Goal: Task Accomplishment & Management: Complete application form

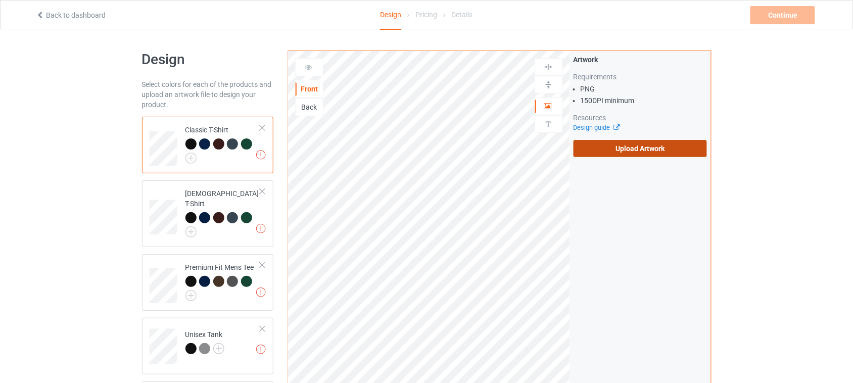
click at [652, 157] on label "Upload Artwork" at bounding box center [641, 148] width 134 height 17
click at [0, 0] on input "Upload Artwork" at bounding box center [0, 0] width 0 height 0
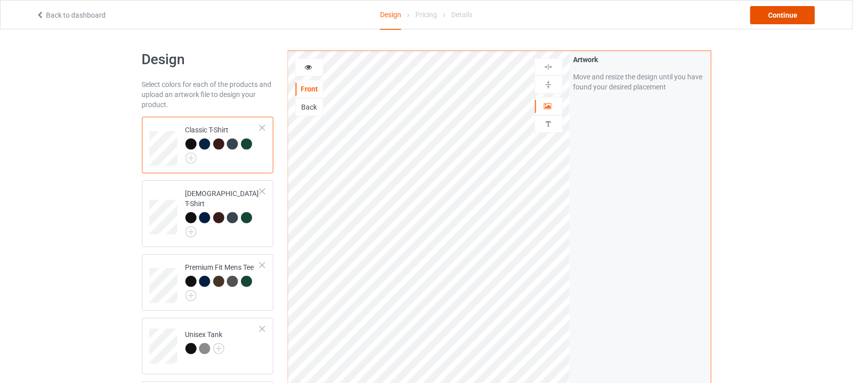
click at [786, 12] on div "Continue" at bounding box center [782, 15] width 65 height 18
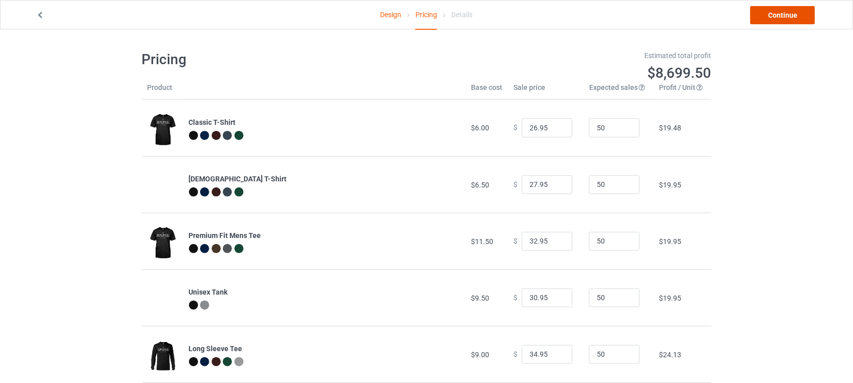
click at [783, 14] on link "Continue" at bounding box center [782, 15] width 65 height 18
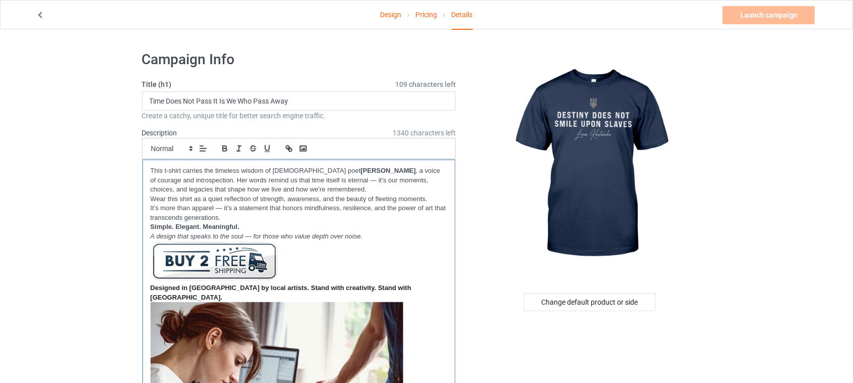
drag, startPoint x: 374, startPoint y: 236, endPoint x: 143, endPoint y: 167, distance: 240.9
click at [143, 167] on div "This t-shirt carries the timeless wisdom of [DEMOGRAPHIC_DATA] poet [PERSON_NAM…" at bounding box center [298, 362] width 313 height 405
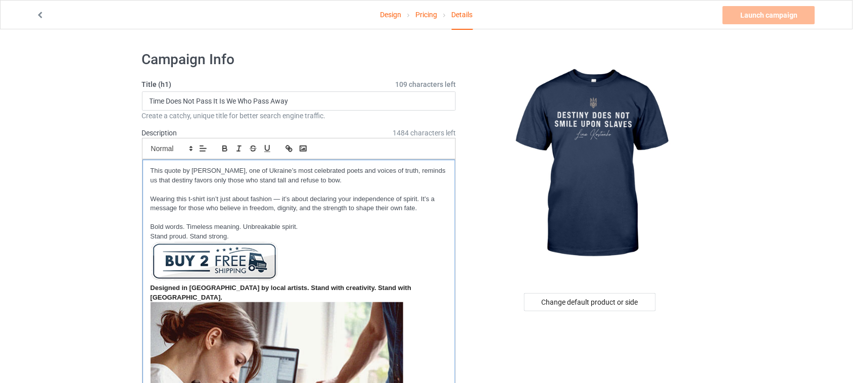
click at [152, 170] on p "This quote by [PERSON_NAME], one of Ukraine’s most celebrated poets and voices …" at bounding box center [299, 175] width 297 height 19
click at [160, 190] on p at bounding box center [299, 190] width 297 height 10
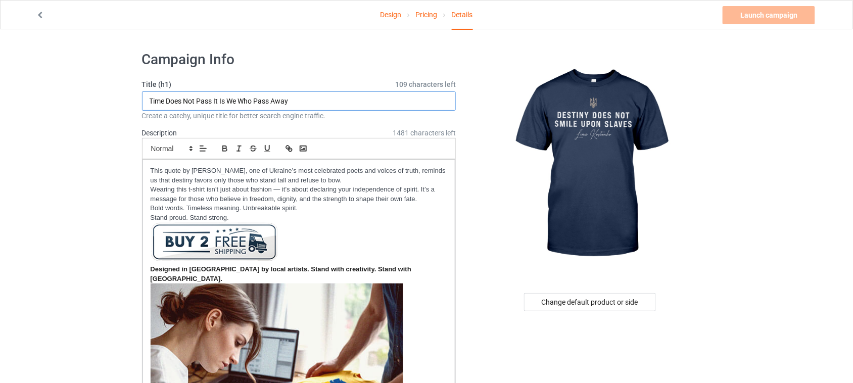
drag, startPoint x: 305, startPoint y: 101, endPoint x: 17, endPoint y: 94, distance: 288.1
paste input "Destiny does not smile upon slaves"
click at [178, 103] on input "Destiny does not smile upon slaves" at bounding box center [299, 100] width 314 height 19
drag, startPoint x: 172, startPoint y: 99, endPoint x: 130, endPoint y: 102, distance: 42.5
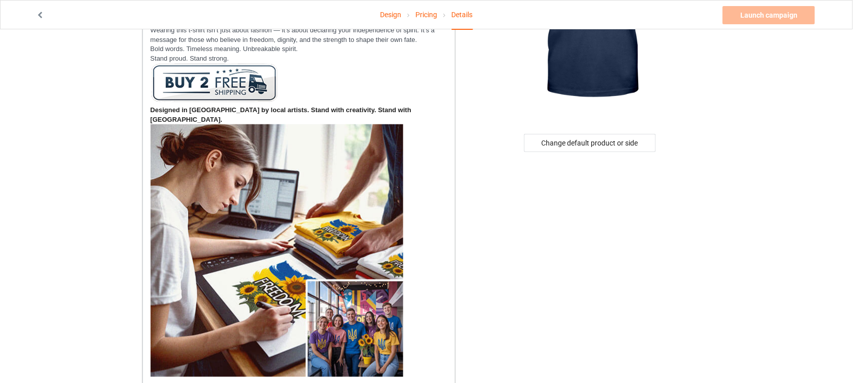
scroll to position [316, 0]
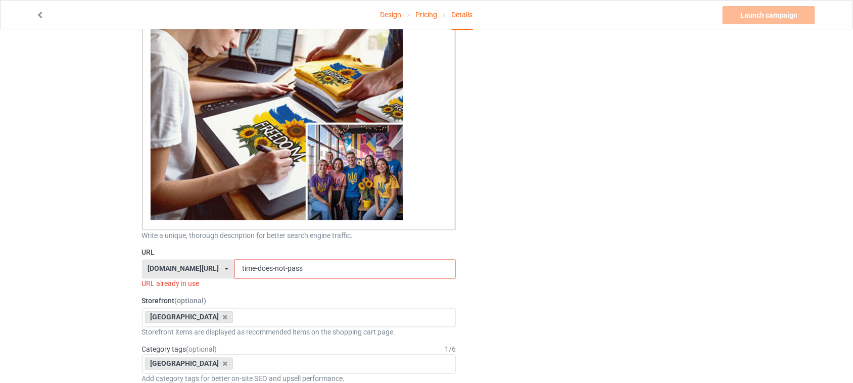
type input "Destiny Does Not Smile Upon Slaves"
drag, startPoint x: 296, startPoint y: 260, endPoint x: 158, endPoint y: 260, distance: 138.5
click at [159, 260] on div "[DOMAIN_NAME][URL] [DOMAIN_NAME][URL] [DOMAIN_NAME][URL] 6273c5abfddeea00434baf…" at bounding box center [299, 269] width 314 height 19
paste input "Destiny"
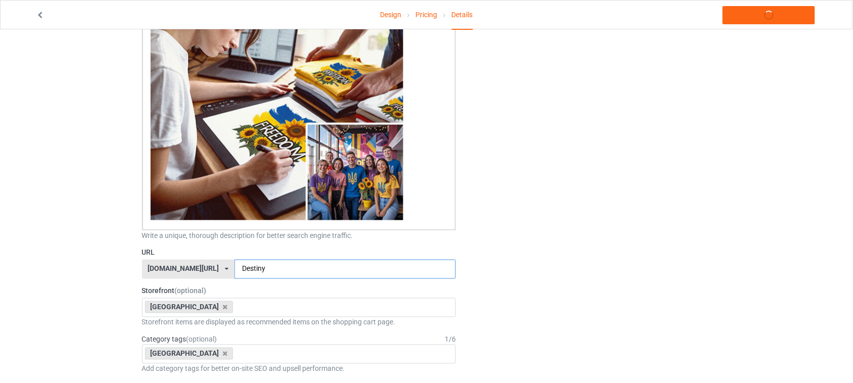
click at [234, 260] on input "Destiny" at bounding box center [344, 269] width 221 height 19
type input "destiny"
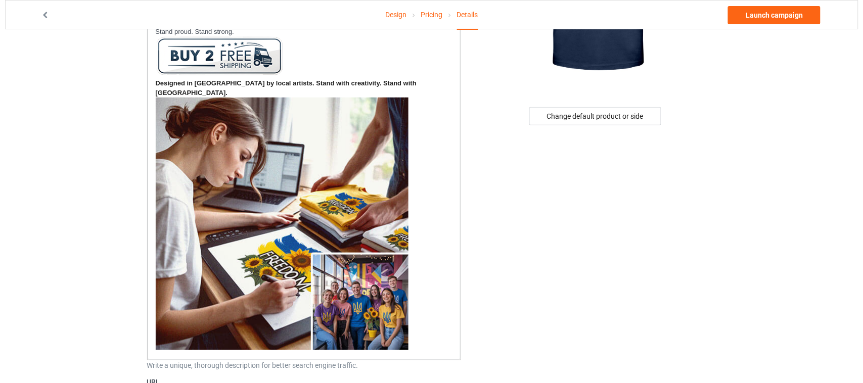
scroll to position [0, 0]
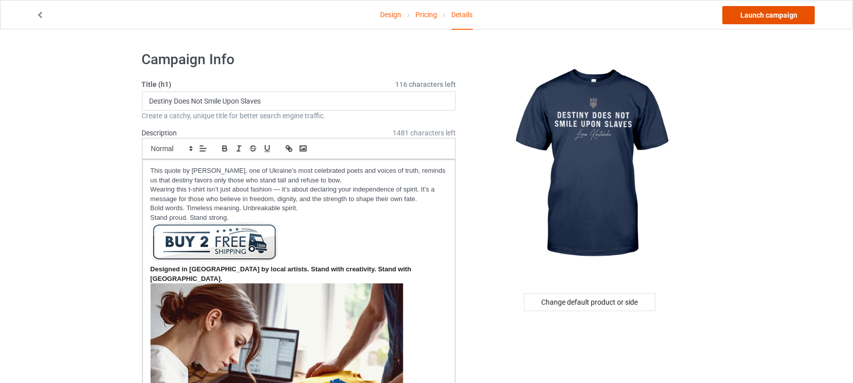
click at [767, 18] on link "Launch campaign" at bounding box center [769, 15] width 92 height 18
